Goal: Task Accomplishment & Management: Use online tool/utility

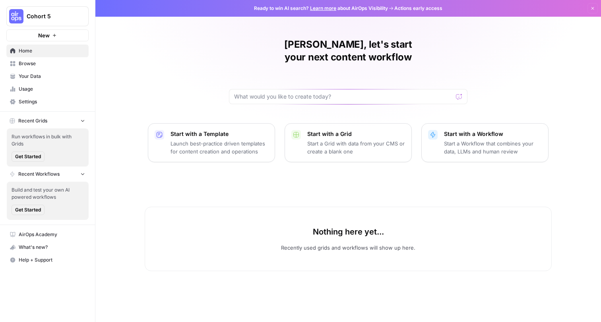
click at [40, 58] on link "Browse" at bounding box center [47, 63] width 82 height 13
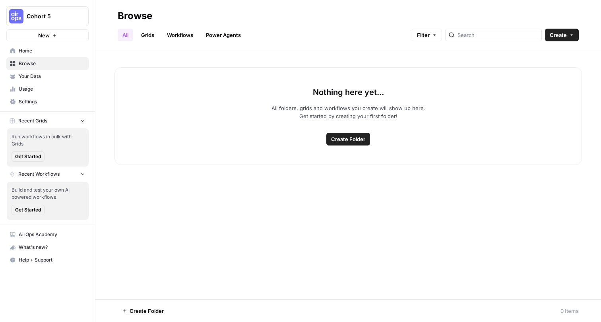
click at [57, 35] on button "New" at bounding box center [47, 35] width 82 height 12
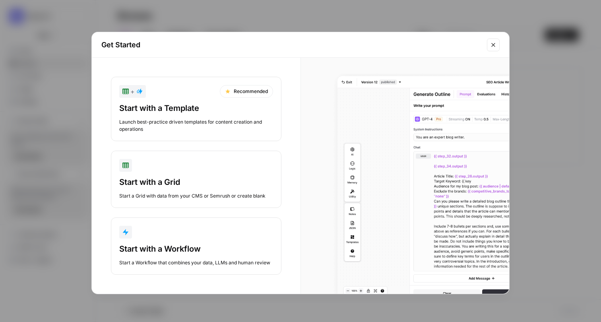
click at [182, 236] on div "button" at bounding box center [196, 232] width 154 height 13
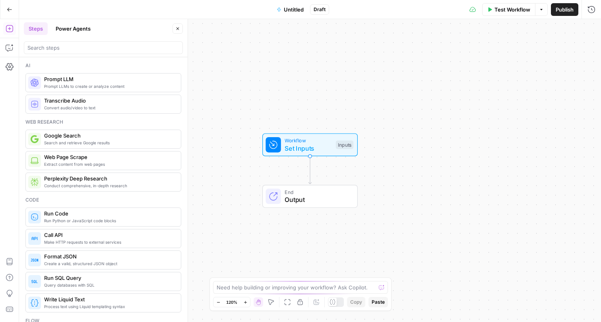
click at [74, 29] on button "Power Agents" at bounding box center [73, 28] width 44 height 13
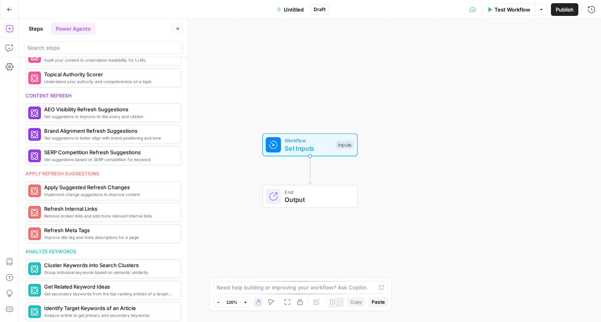
scroll to position [307, 0]
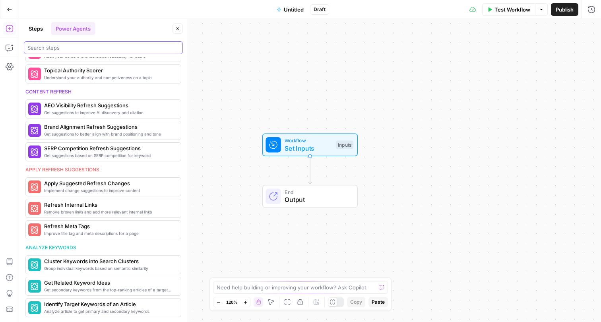
click at [72, 48] on input "search" at bounding box center [103, 48] width 152 height 8
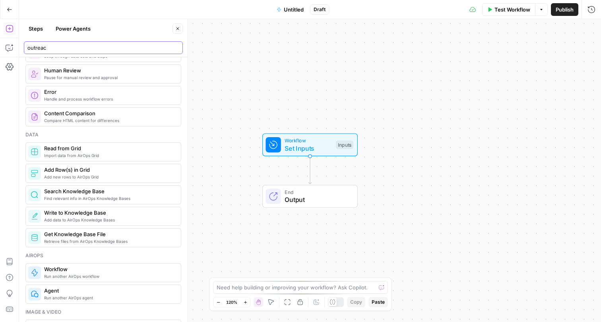
type input "outreach"
